Goal: Task Accomplishment & Management: Manage account settings

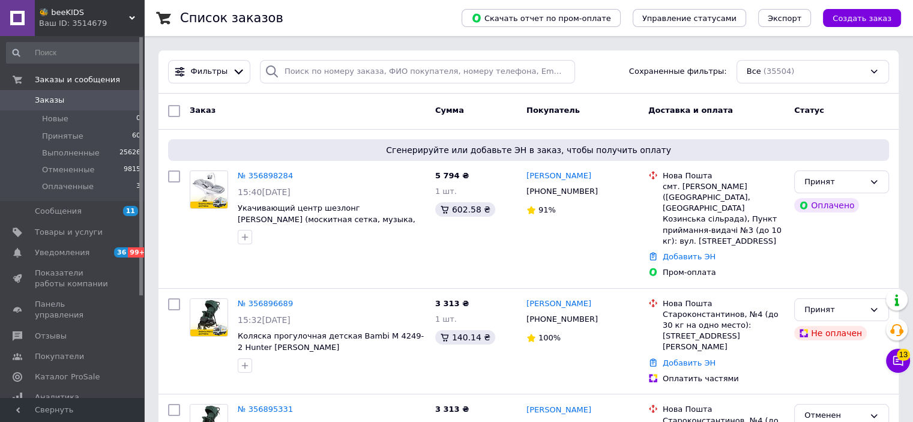
click at [94, 23] on div "Ваш ID: 3514679" at bounding box center [91, 23] width 105 height 11
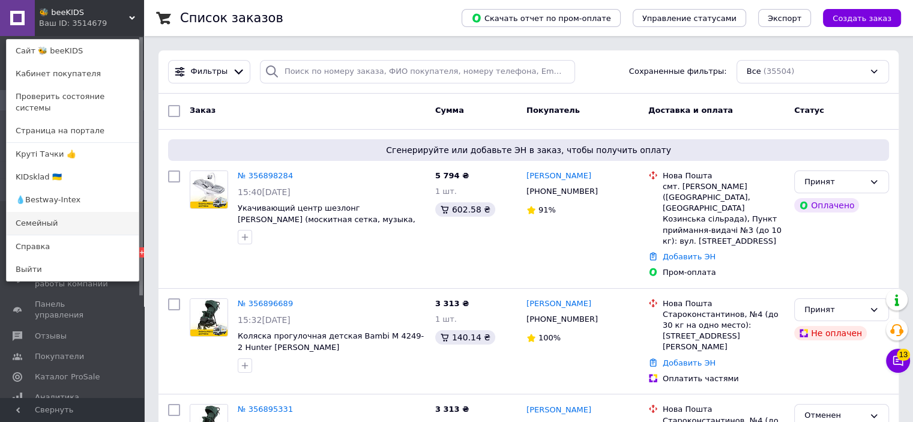
click at [52, 213] on link "Семейный" at bounding box center [73, 223] width 132 height 23
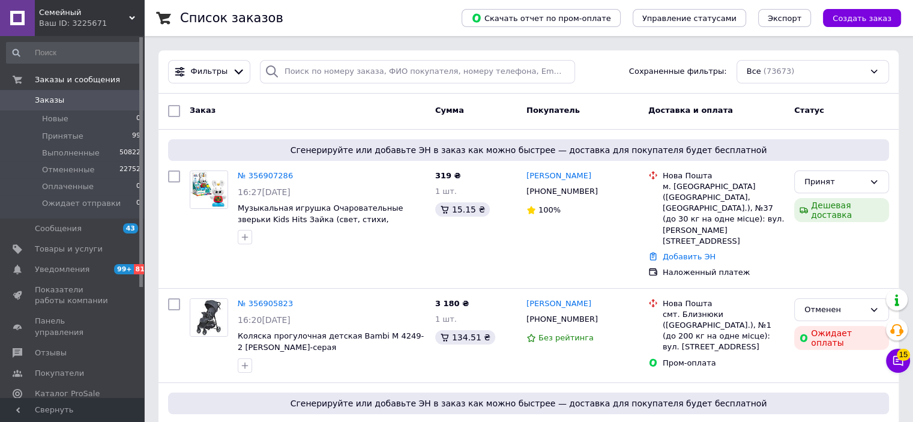
click at [77, 7] on div "Семейный Ваш ID: 3225671" at bounding box center [89, 18] width 109 height 36
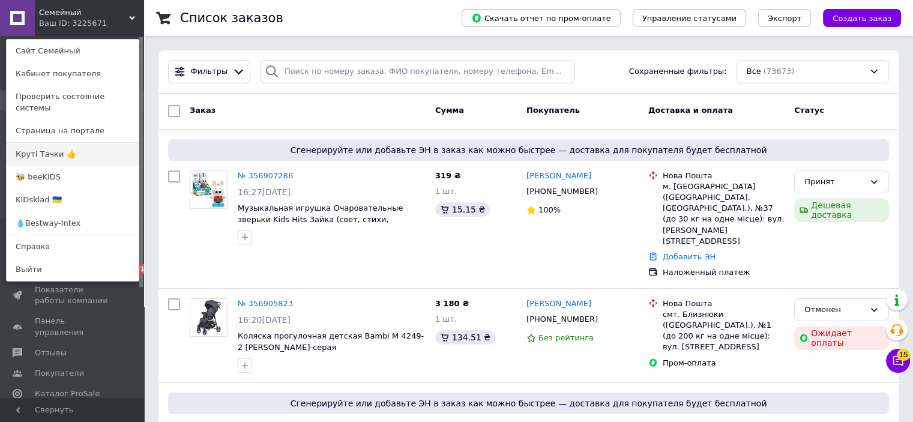
click at [84, 147] on link "Круті Тачки 👍" at bounding box center [73, 154] width 132 height 23
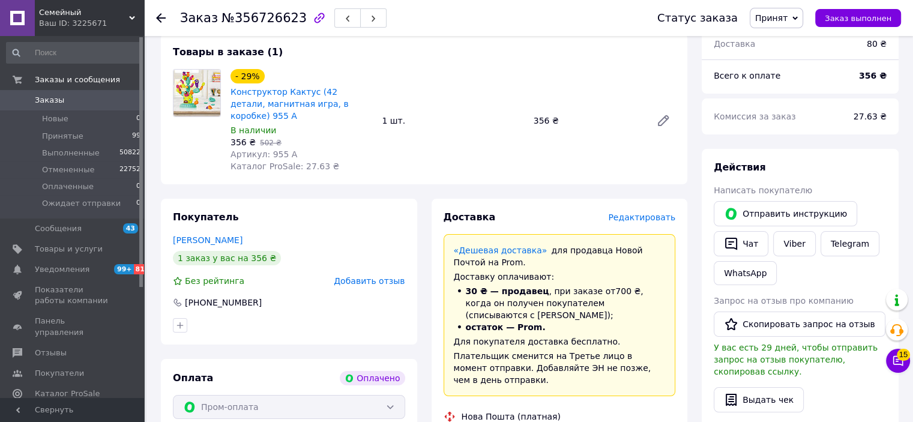
scroll to position [240, 0]
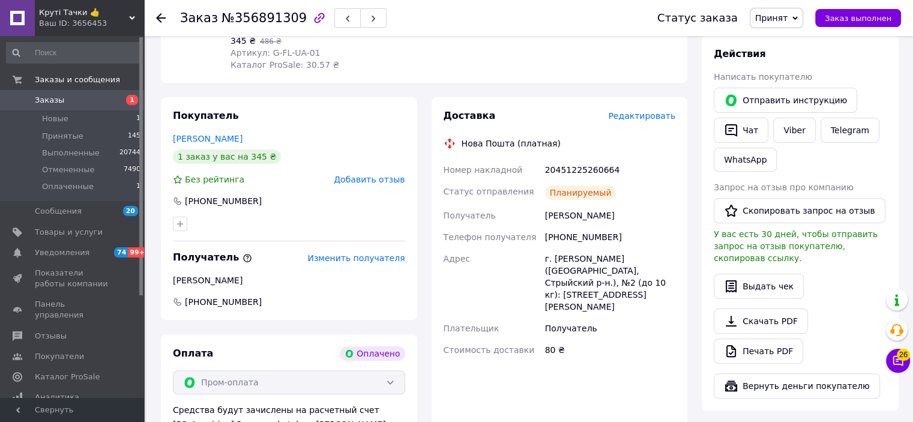
scroll to position [360, 0]
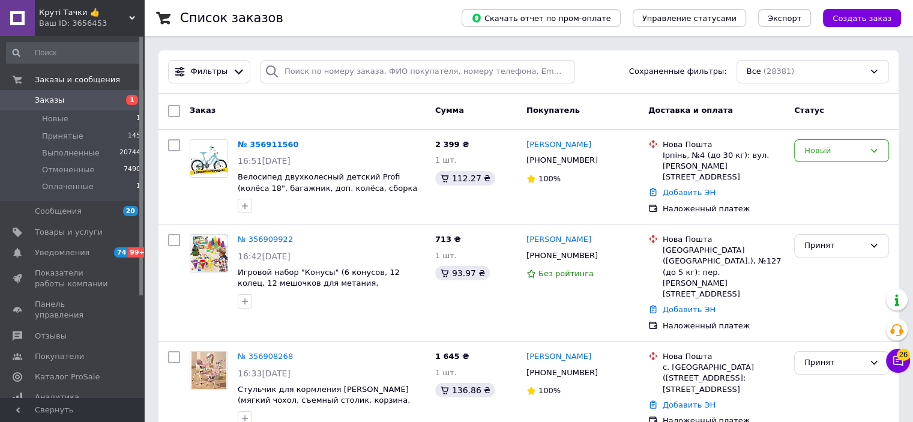
click at [86, 9] on span "Круті Тачки 👍" at bounding box center [84, 12] width 90 height 11
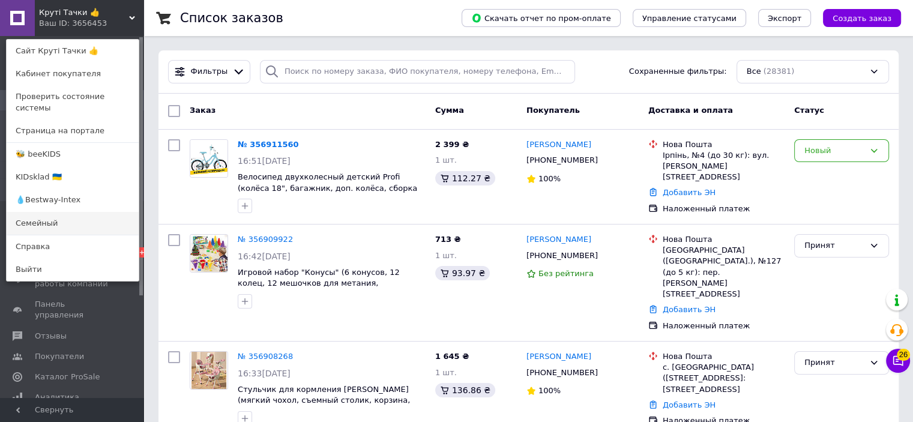
click at [46, 212] on link "Семейный" at bounding box center [73, 223] width 132 height 23
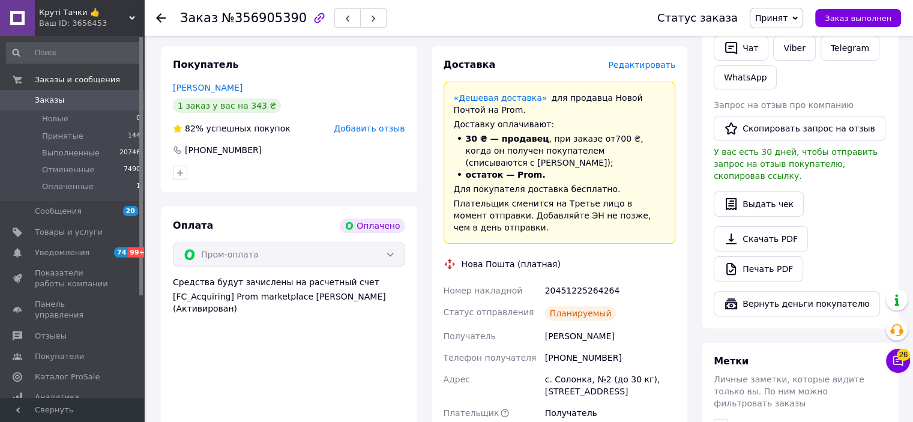
scroll to position [360, 0]
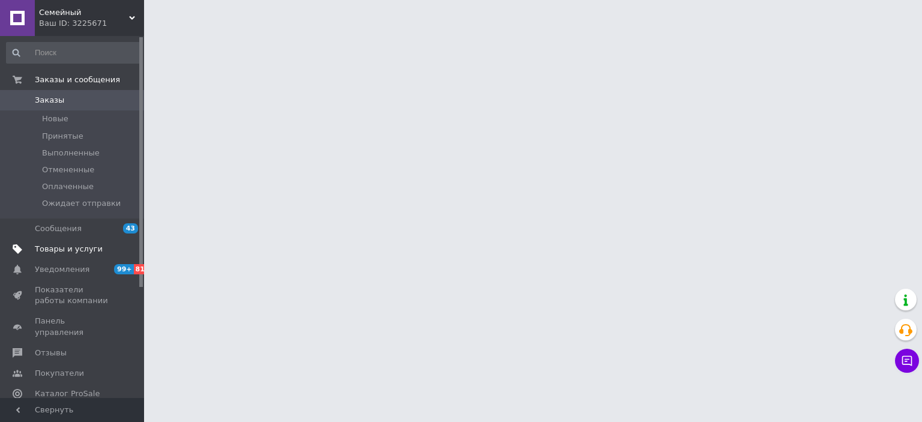
click at [77, 247] on span "Товары и услуги" at bounding box center [69, 249] width 68 height 11
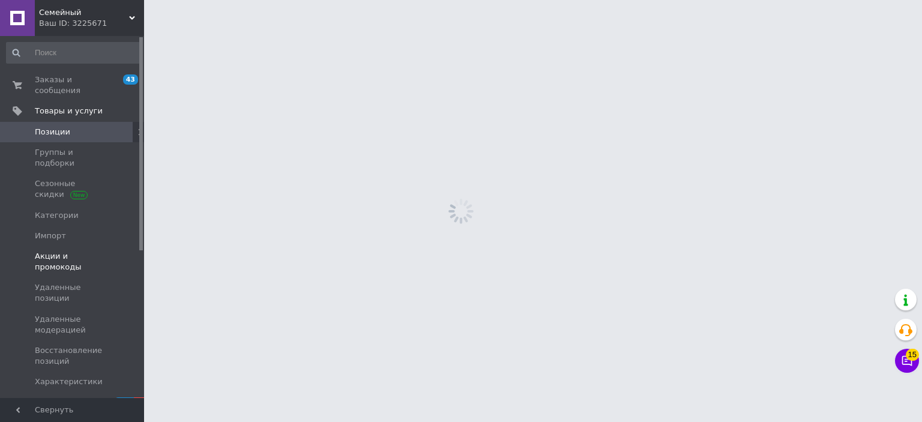
click at [69, 251] on span "Акции и промокоды" at bounding box center [73, 262] width 76 height 22
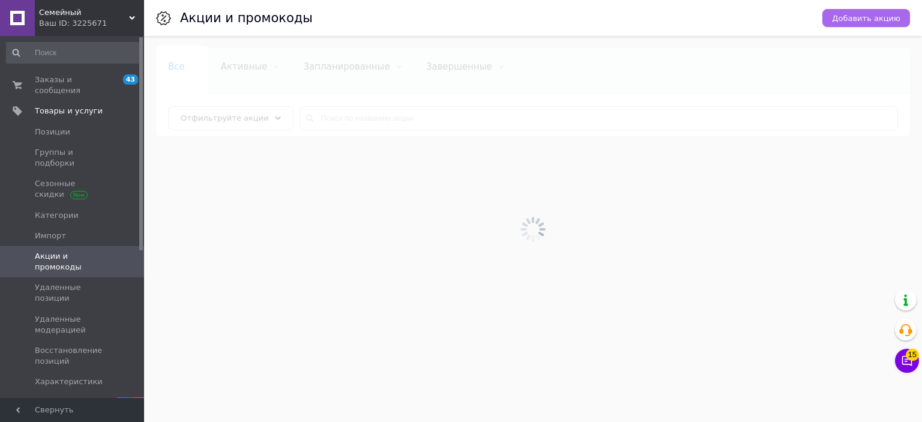
click at [848, 23] on span "Добавить акцию" at bounding box center [866, 18] width 68 height 9
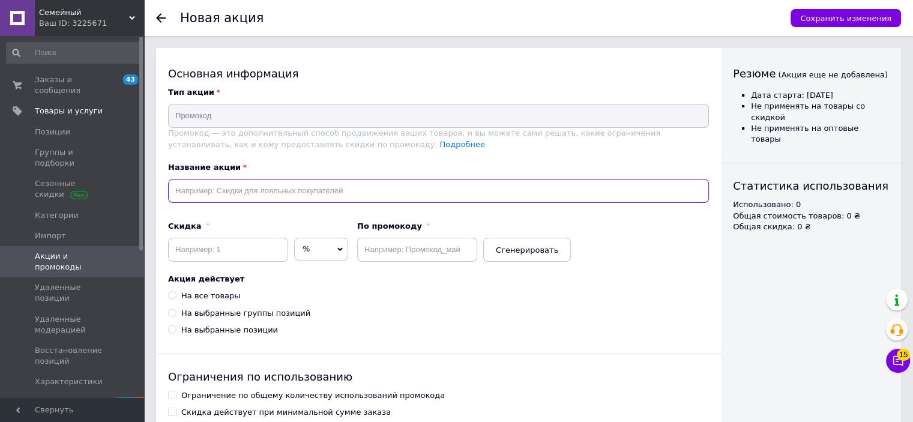
click at [334, 200] on input "text" at bounding box center [438, 191] width 541 height 24
paste input "276513"
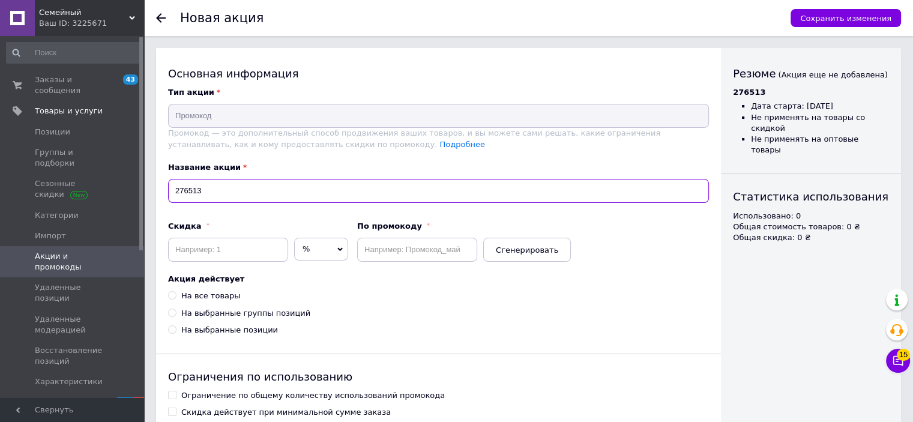
type input "276513"
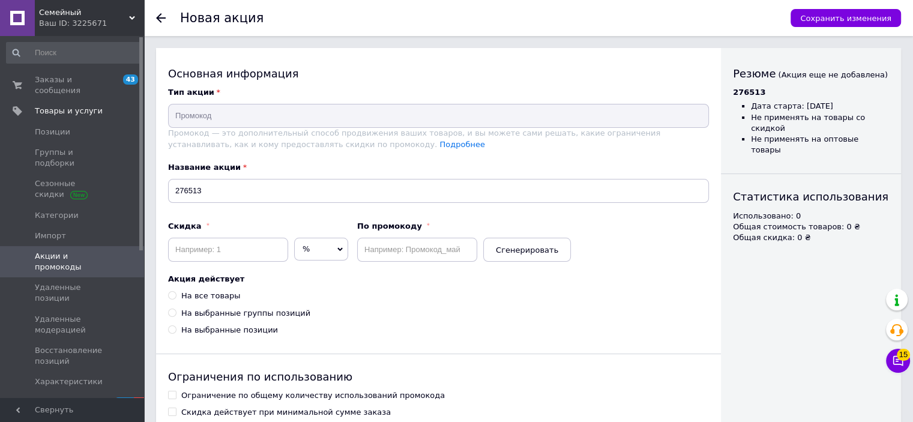
click at [388, 235] on div "По промокоду Сгенерировать" at bounding box center [464, 238] width 214 height 47
click at [389, 247] on input "text" at bounding box center [417, 250] width 120 height 24
paste input "276513"
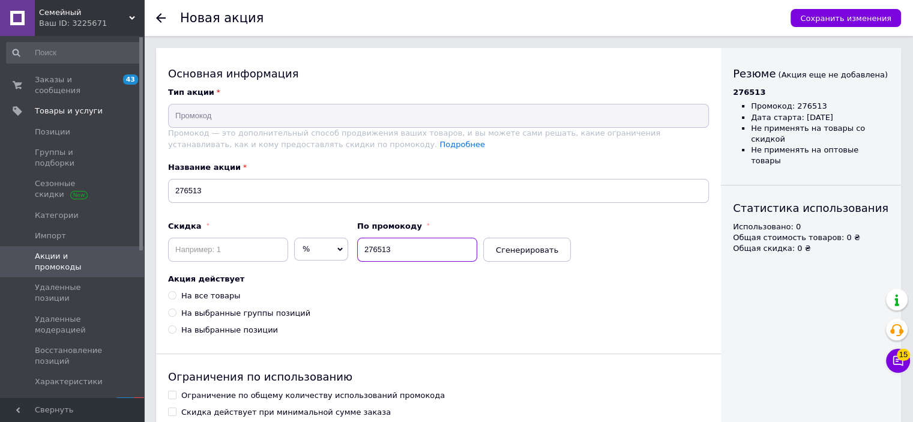
type input "276513"
click at [235, 247] on input at bounding box center [228, 250] width 120 height 24
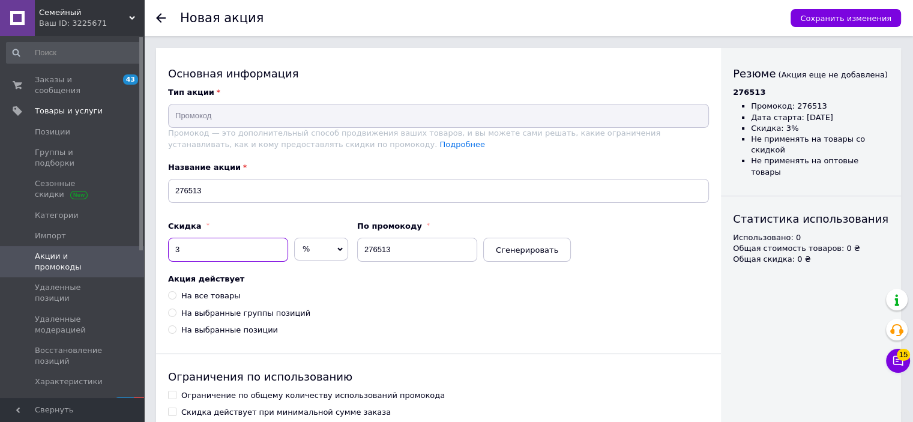
type input "3"
click at [205, 296] on div "На все товары" at bounding box center [210, 296] width 59 height 11
click at [176, 296] on input "На все товары" at bounding box center [172, 295] width 8 height 8
radio input "true"
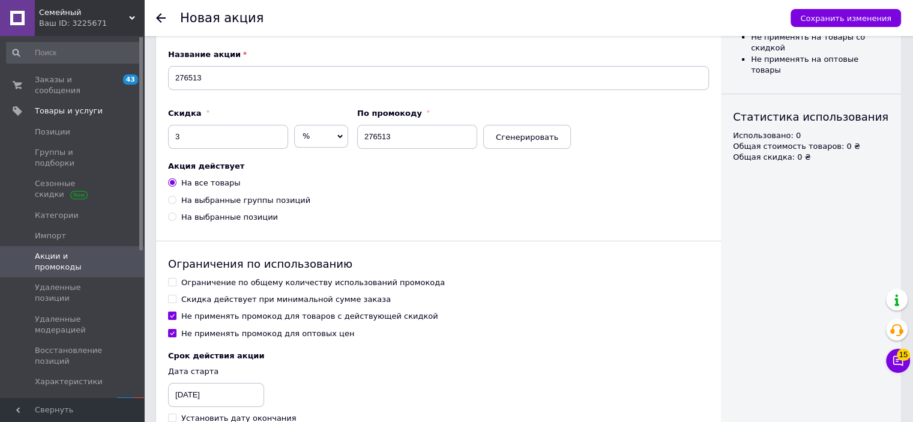
scroll to position [120, 0]
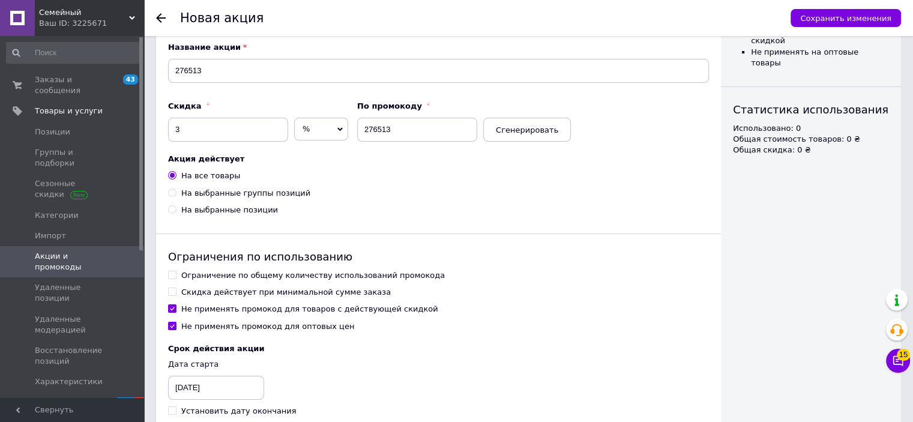
click at [214, 272] on div "Ограничение по общему количеству использований промокода" at bounding box center [313, 275] width 264 height 11
click at [176, 272] on input "Ограничение по общему количеству использований промокода" at bounding box center [172, 275] width 8 height 8
checkbox input "true"
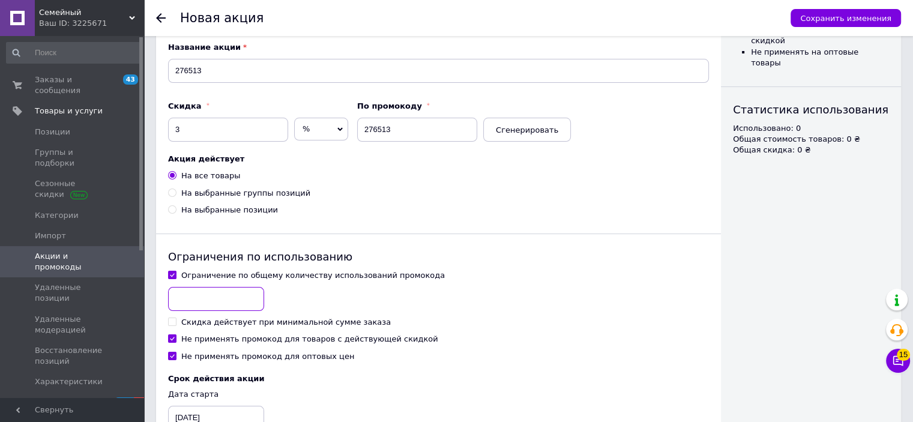
drag, startPoint x: 214, startPoint y: 281, endPoint x: 211, endPoint y: 301, distance: 20.7
click at [211, 301] on input at bounding box center [216, 299] width 96 height 24
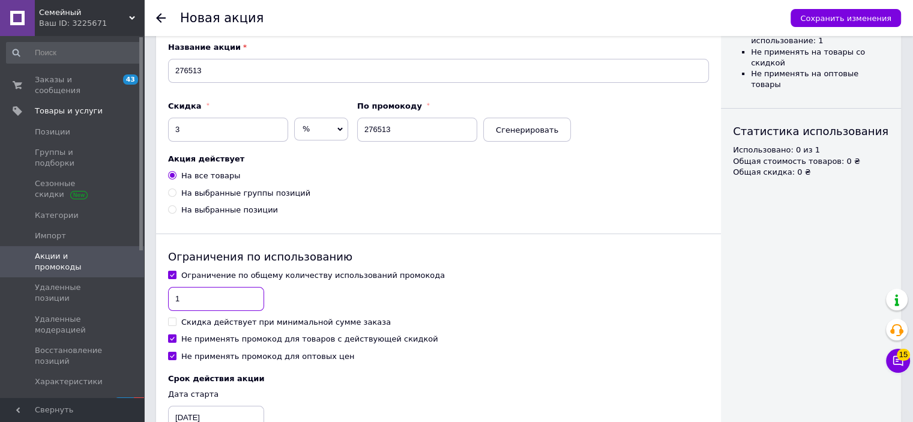
type input "1"
drag, startPoint x: 191, startPoint y: 345, endPoint x: 192, endPoint y: 336, distance: 8.4
click at [191, 345] on div "Ограничение по общему количеству использований промокода 1 Скидка действует при…" at bounding box center [438, 316] width 541 height 92
click at [199, 332] on div "Ограничение по общему количеству использований промокода 1 Скидка действует при…" at bounding box center [438, 316] width 541 height 92
click at [199, 337] on div "Не применять промокод для товаров с действующей скидкой" at bounding box center [309, 339] width 257 height 11
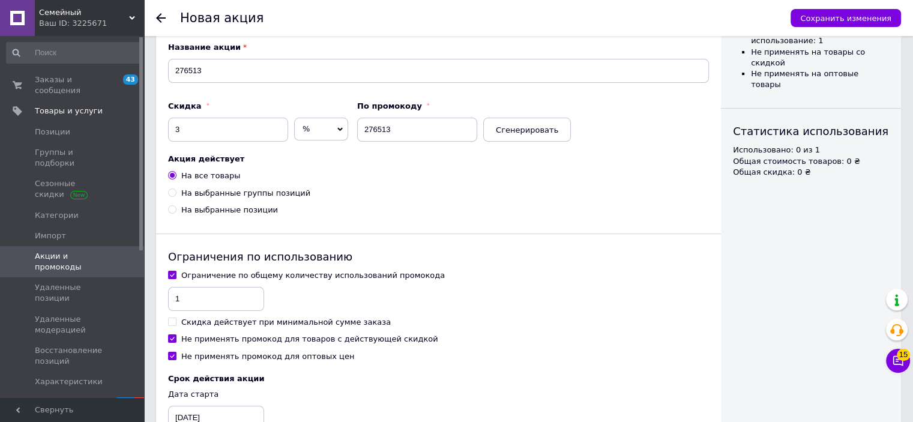
click at [176, 337] on input "Не применять промокод для товаров с действующей скидкой" at bounding box center [172, 338] width 8 height 8
checkbox input "false"
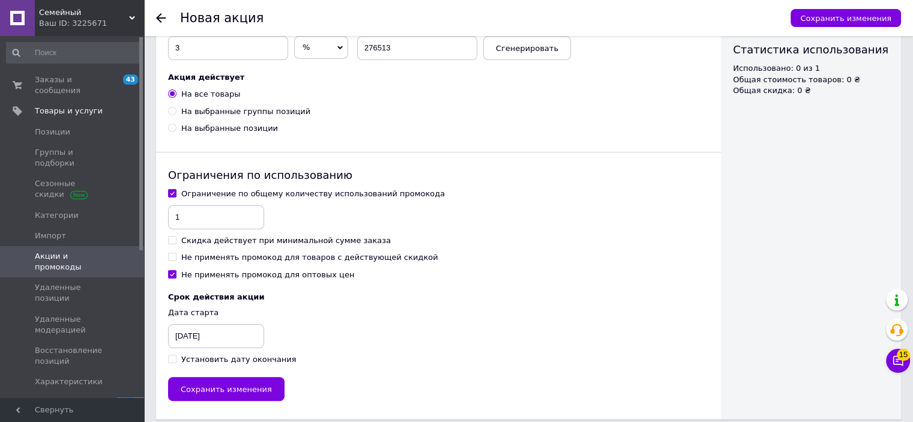
scroll to position [211, 0]
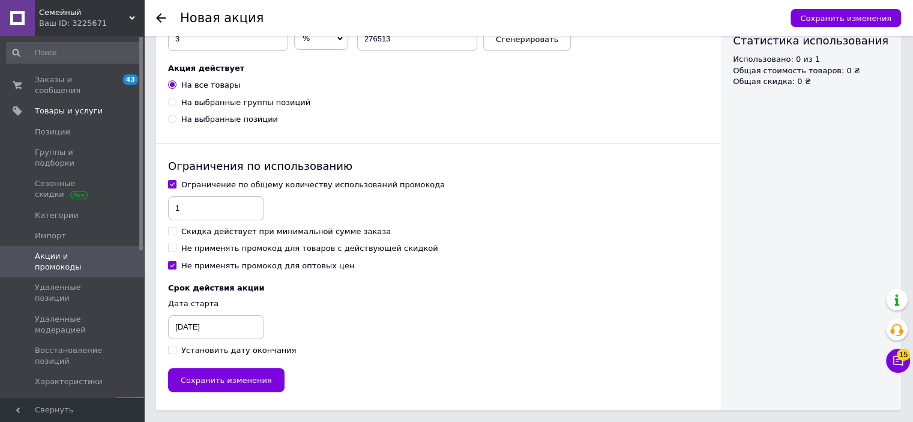
click at [194, 354] on div "Установить дату окончания" at bounding box center [238, 350] width 115 height 11
click at [176, 354] on input "Установить дату окончания" at bounding box center [172, 350] width 8 height 8
checkbox input "true"
click at [199, 331] on div "[DATE]" at bounding box center [198, 327] width 60 height 24
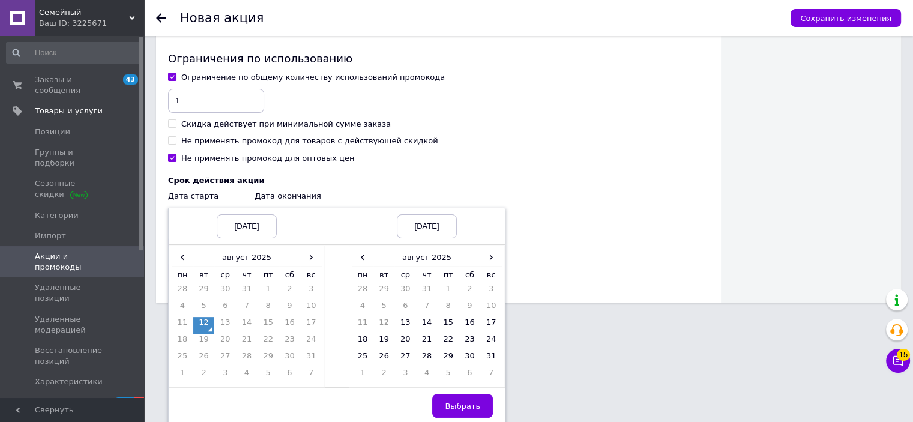
scroll to position [320, 0]
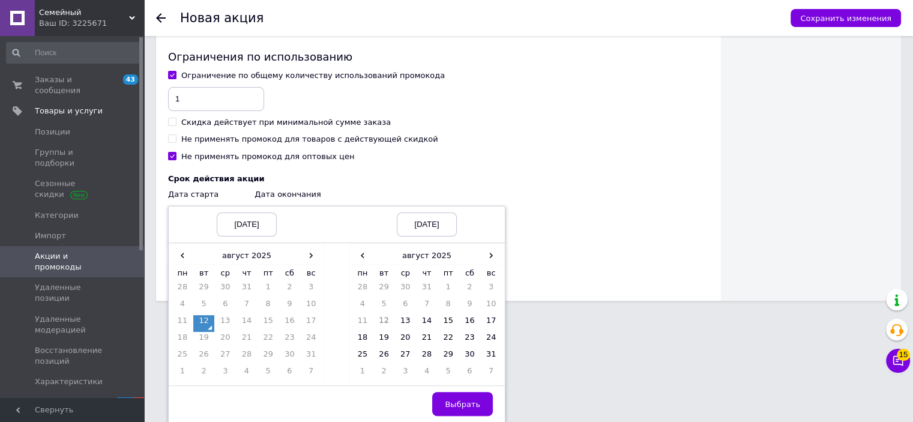
click at [202, 327] on td "12" at bounding box center [204, 323] width 22 height 17
click at [492, 255] on span "›" at bounding box center [491, 255] width 22 height 17
click at [453, 319] on td "12" at bounding box center [449, 323] width 22 height 17
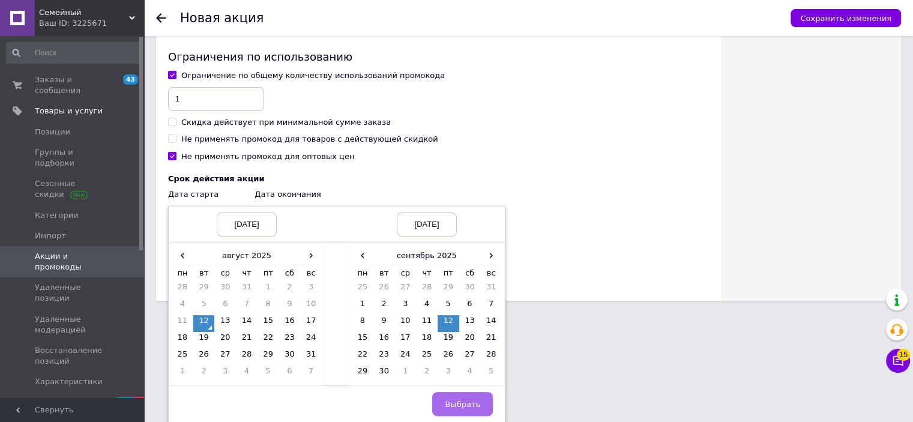
click at [451, 408] on span "Выбрать" at bounding box center [462, 404] width 35 height 9
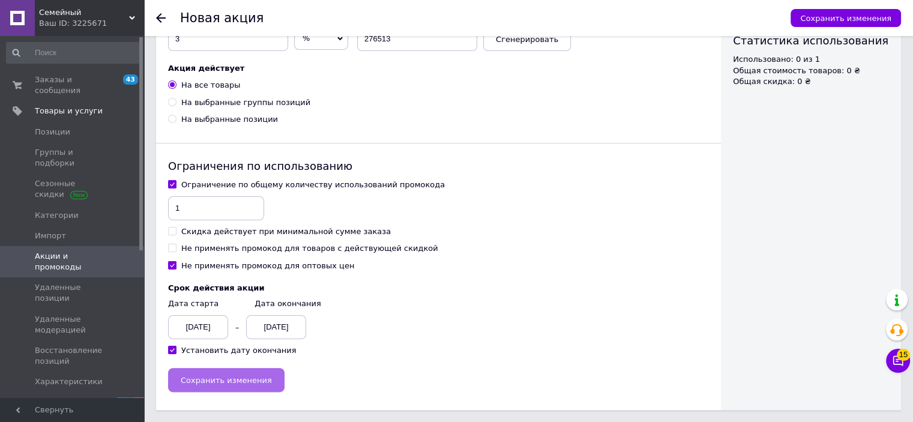
click at [245, 382] on span "Сохранить изменения" at bounding box center [226, 380] width 91 height 9
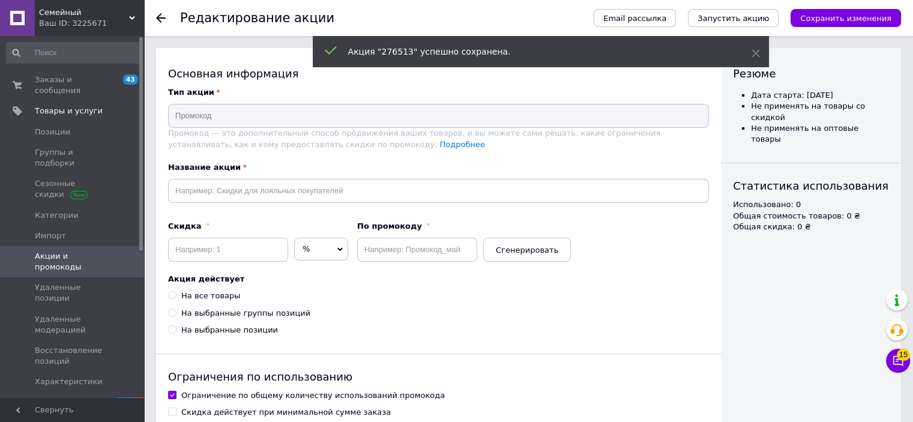
type input "276513"
type input "3"
type input "276513"
radio input "true"
checkbox input "true"
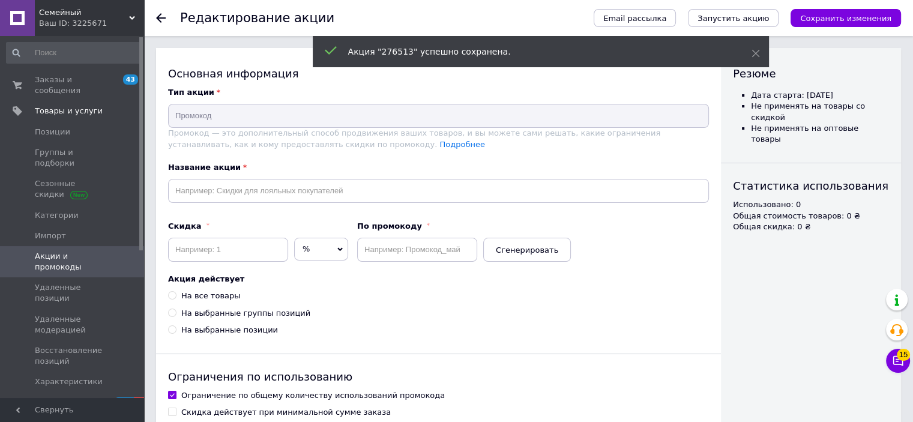
checkbox input "false"
checkbox input "true"
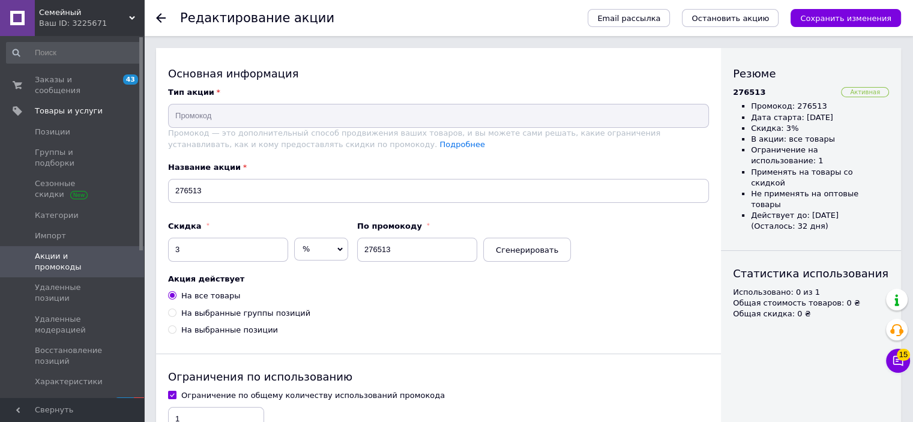
drag, startPoint x: 824, startPoint y: 331, endPoint x: 813, endPoint y: 321, distance: 14.0
click at [824, 331] on div "Резюме 276513 Активная Промокод: 276513 Дата старта: 12.08.2025 Скидка: 3% В ак…" at bounding box center [811, 334] width 180 height 573
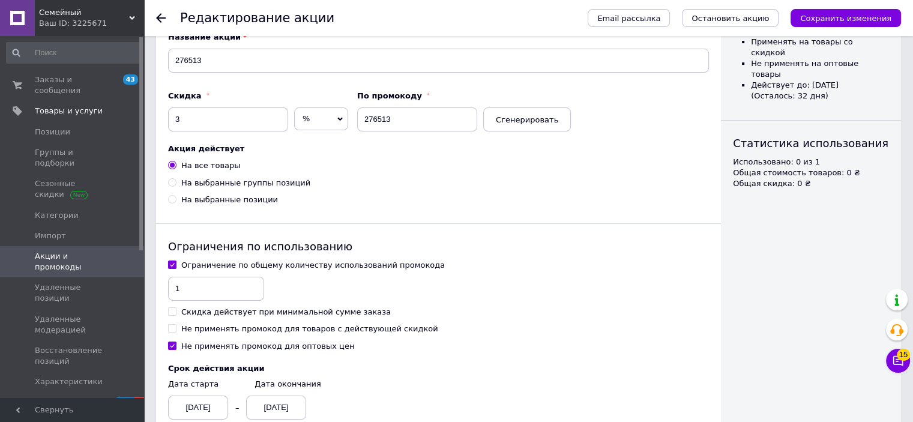
scroll to position [211, 0]
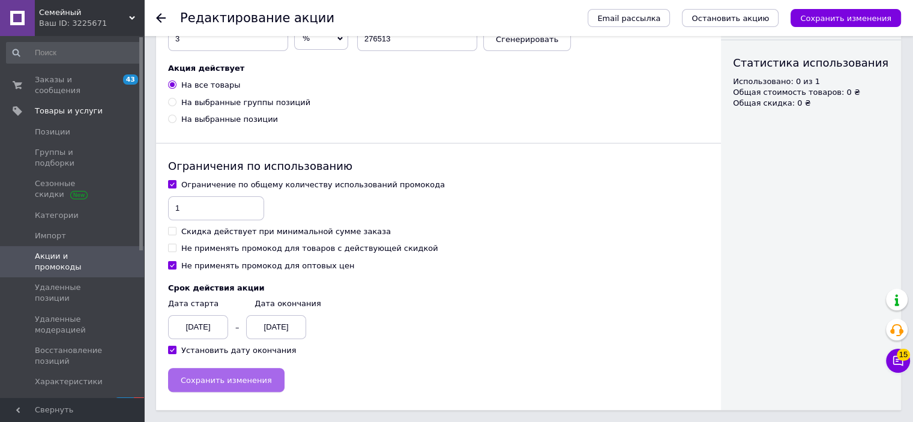
click at [246, 381] on span "Сохранить изменения" at bounding box center [226, 380] width 91 height 9
click at [70, 17] on span "Семейный" at bounding box center [84, 12] width 90 height 11
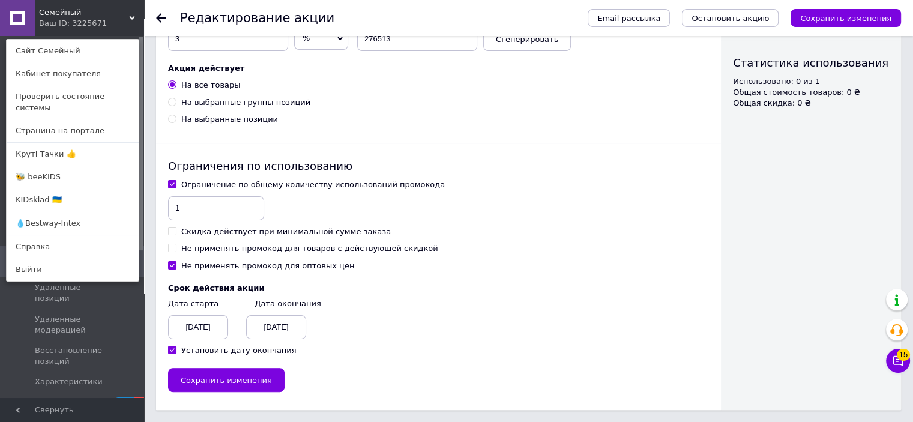
click at [67, 147] on link "Круті Тачки 👍" at bounding box center [73, 154] width 132 height 23
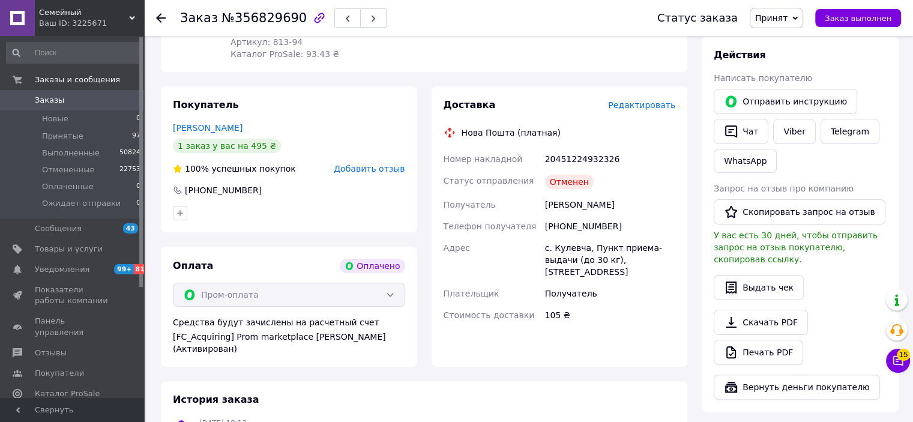
scroll to position [240, 0]
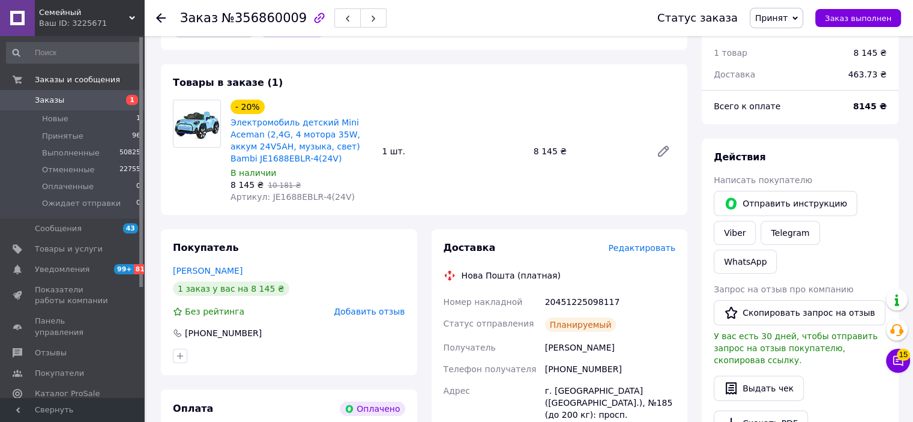
scroll to position [240, 0]
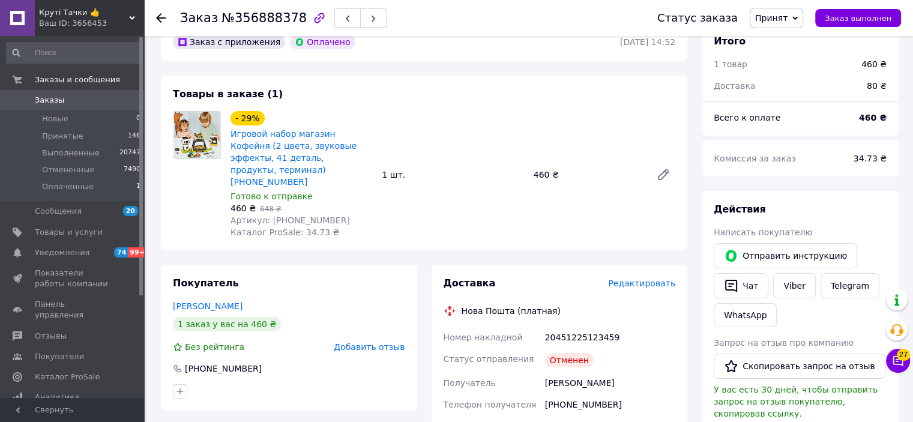
scroll to position [60, 0]
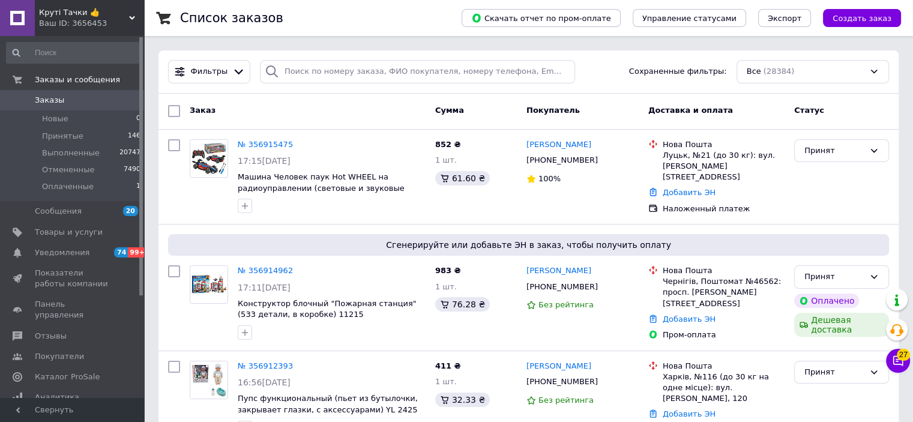
drag, startPoint x: 118, startPoint y: 6, endPoint x: 84, endPoint y: 70, distance: 72.5
click at [118, 7] on div "Круті Тачки 👍 Ваш ID: 3656453" at bounding box center [89, 18] width 109 height 36
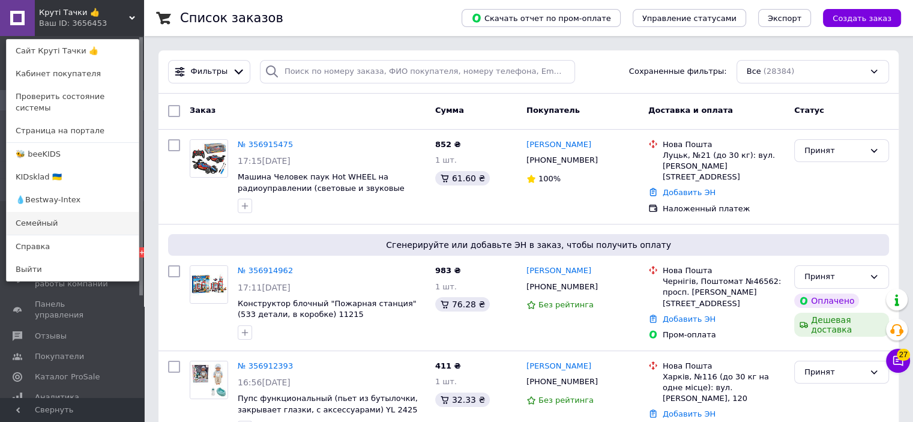
click at [54, 212] on link "Семейный" at bounding box center [73, 223] width 132 height 23
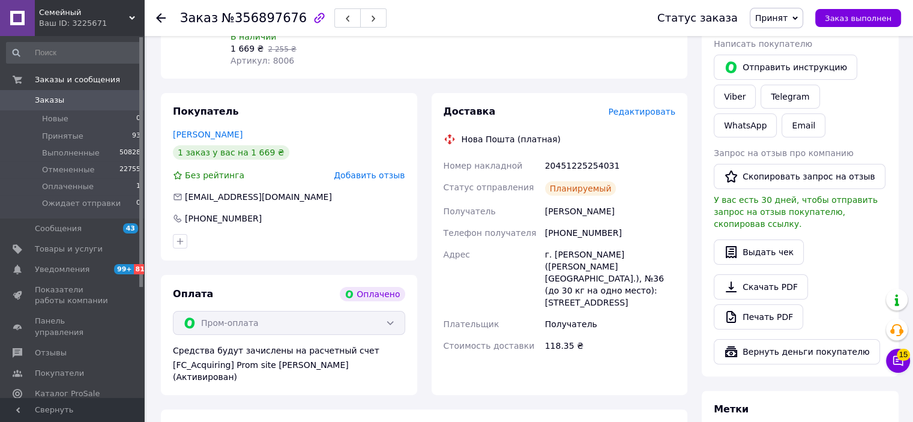
scroll to position [240, 0]
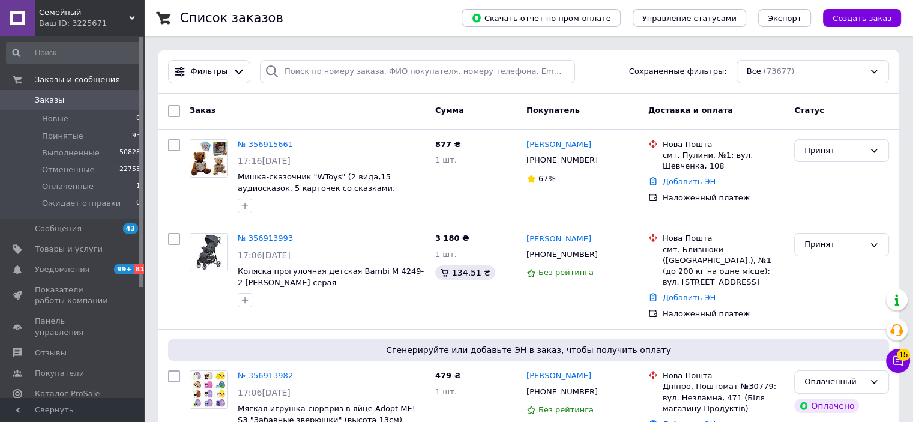
click at [75, 10] on span "Семейный" at bounding box center [84, 12] width 90 height 11
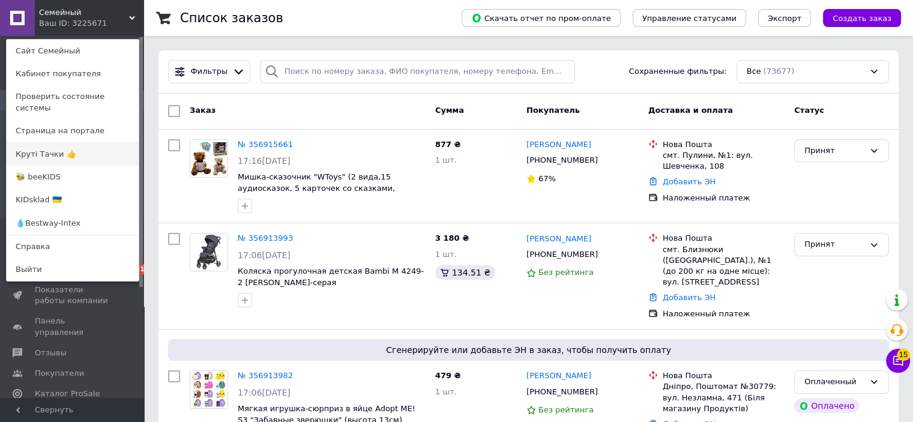
click at [84, 143] on link "Круті Тачки 👍" at bounding box center [73, 154] width 132 height 23
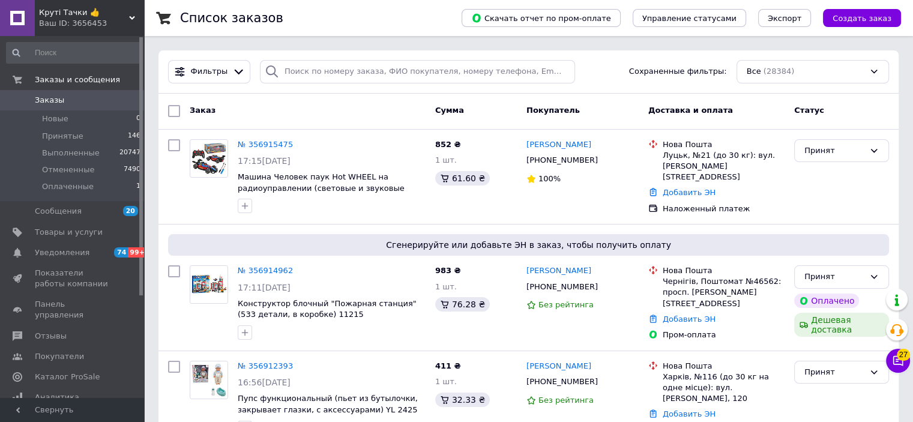
click at [78, 22] on div "Ваш ID: 3656453" at bounding box center [91, 23] width 105 height 11
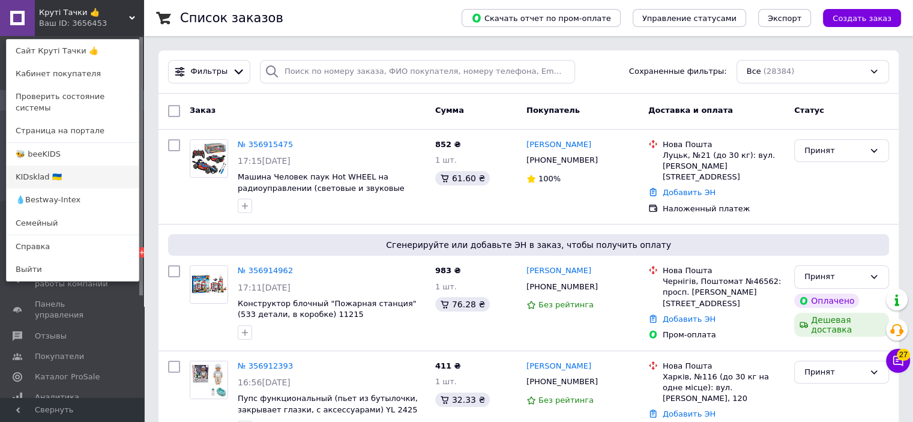
click at [65, 171] on link "KIDsklad 🇺🇦" at bounding box center [73, 177] width 132 height 23
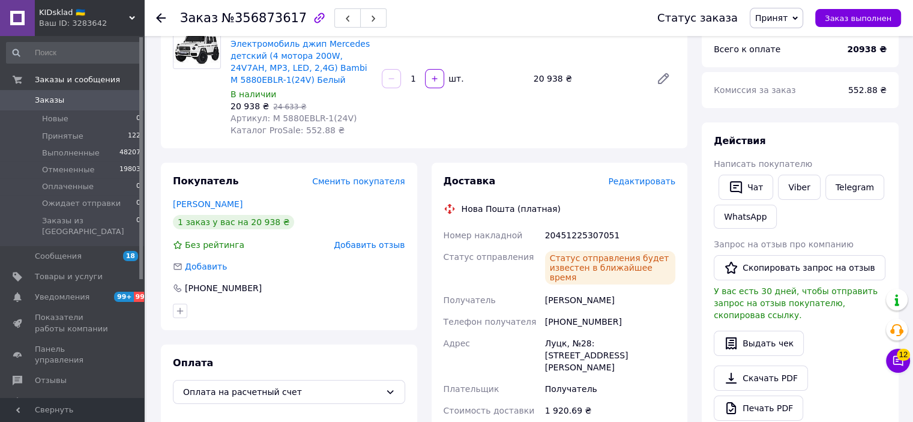
scroll to position [120, 0]
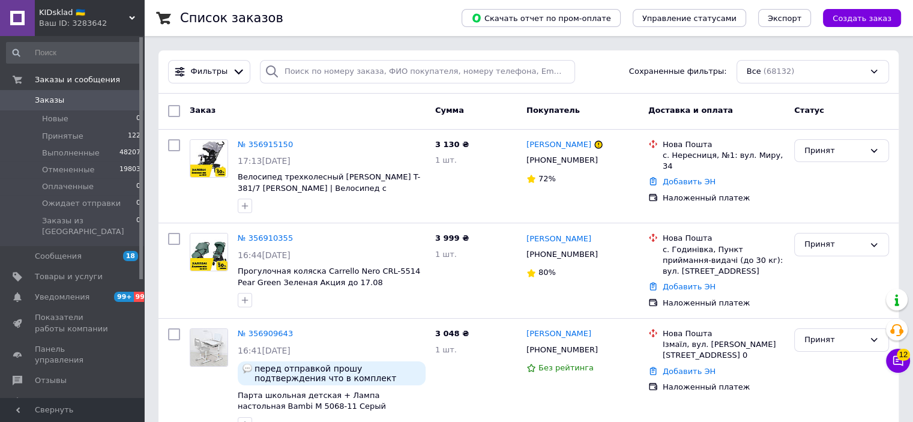
click at [74, 11] on span "KIDsklad 🇺🇦" at bounding box center [84, 12] width 90 height 11
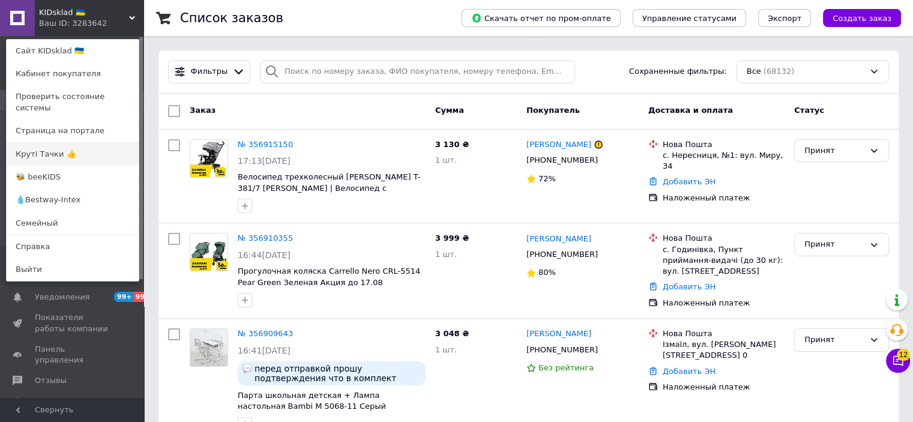
click at [82, 143] on link "Круті Тачки 👍" at bounding box center [73, 154] width 132 height 23
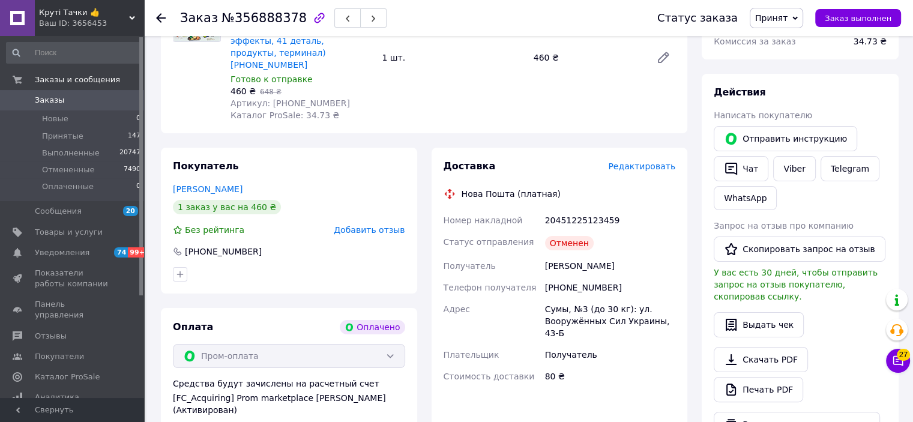
scroll to position [240, 0]
